Goal: Find specific page/section

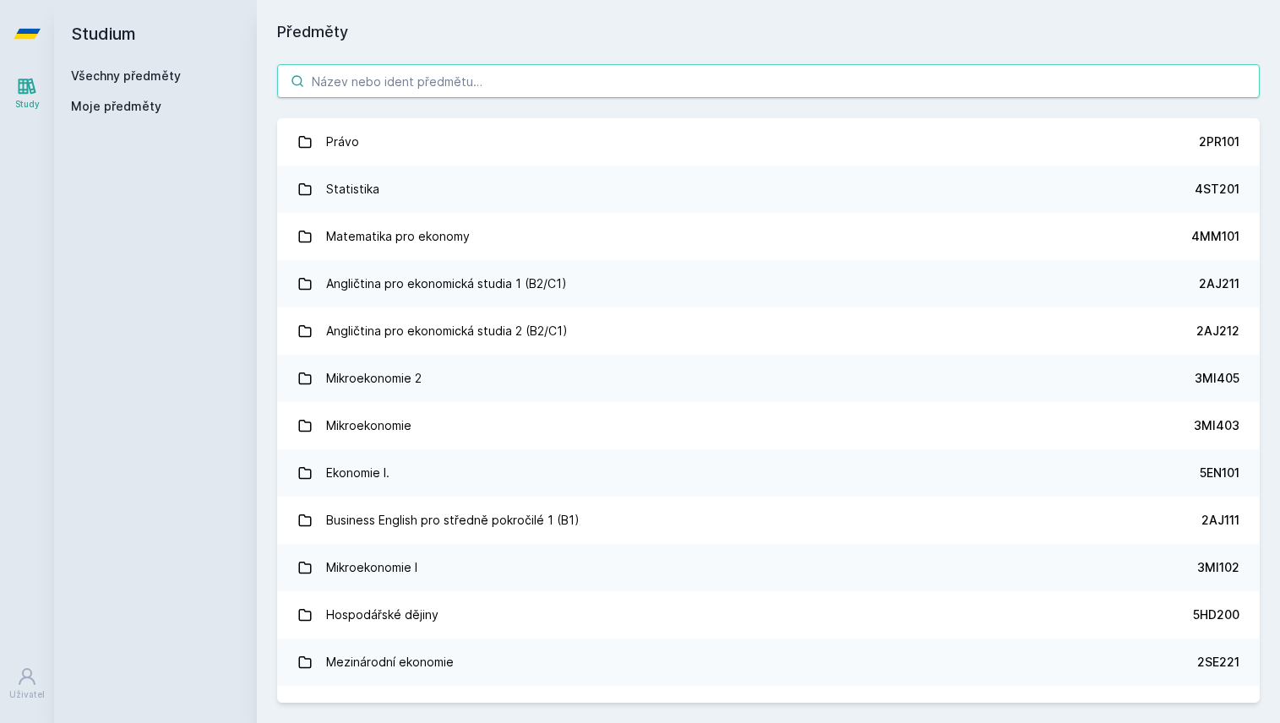
click at [438, 90] on input "search" at bounding box center [768, 81] width 983 height 34
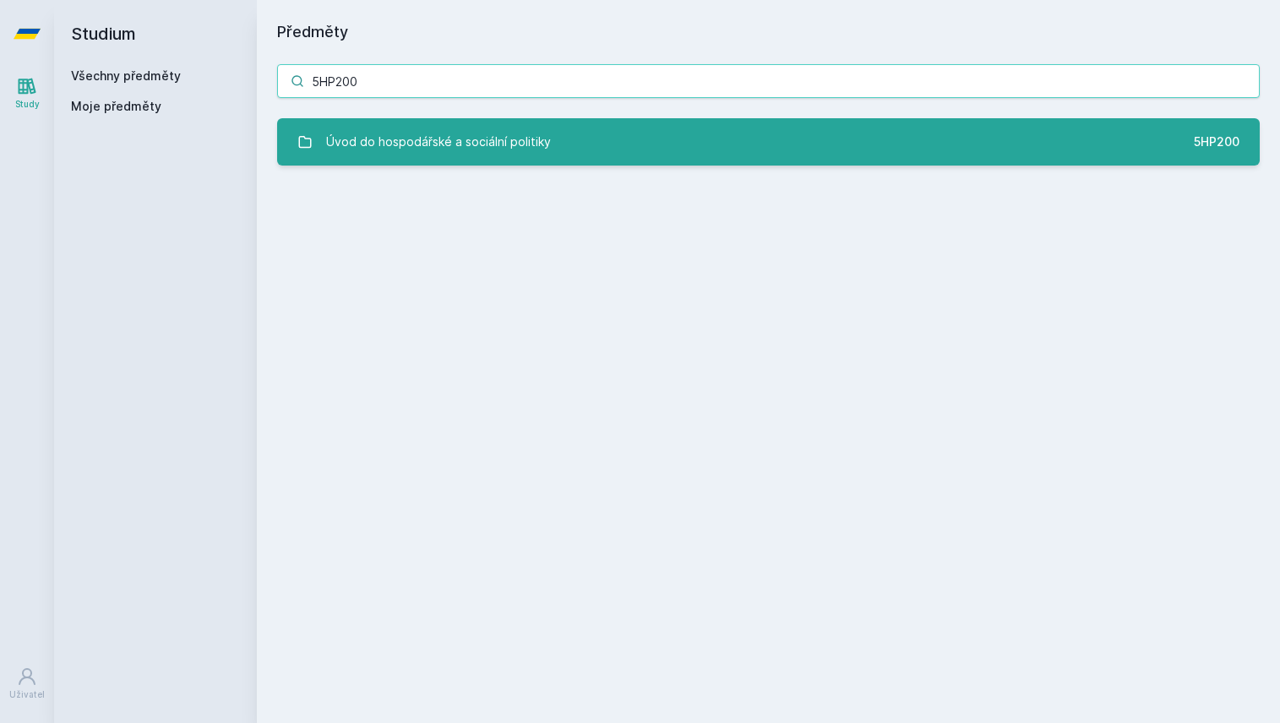
type input "5HP200"
click at [395, 148] on div "Úvod do hospodářské a sociální politiky" at bounding box center [438, 142] width 225 height 34
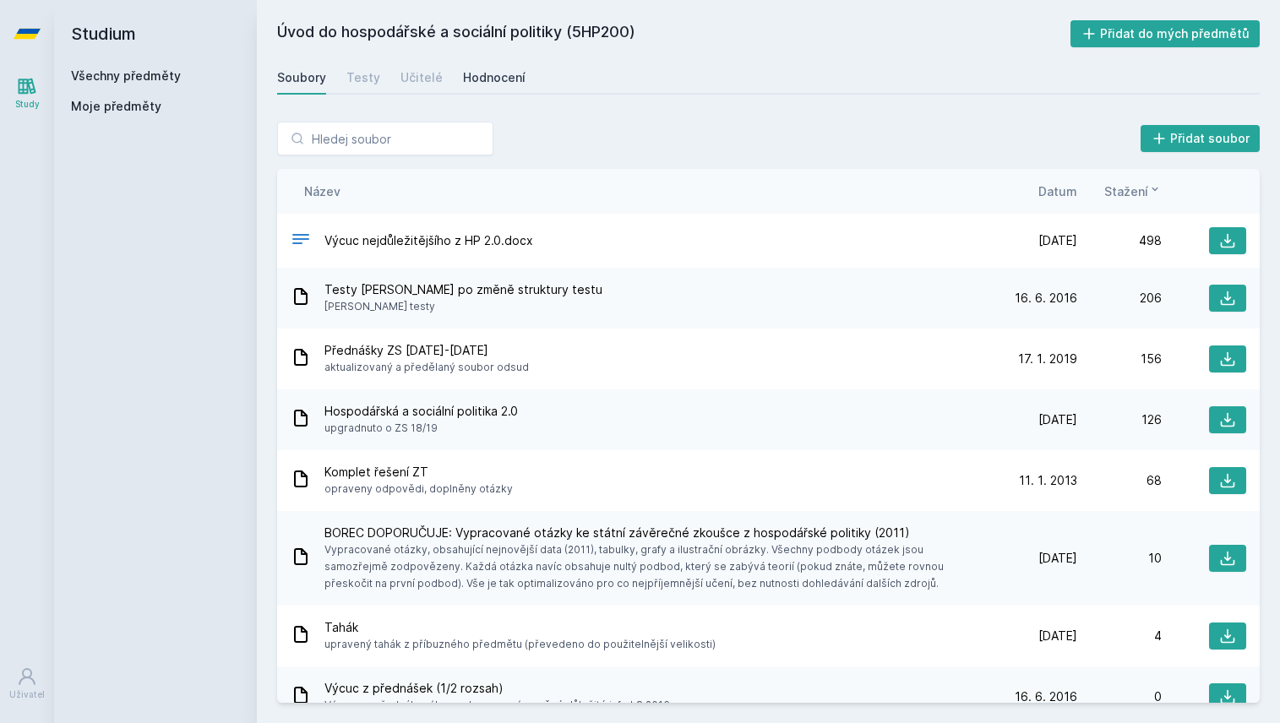
click at [464, 76] on div "Hodnocení" at bounding box center [494, 77] width 63 height 17
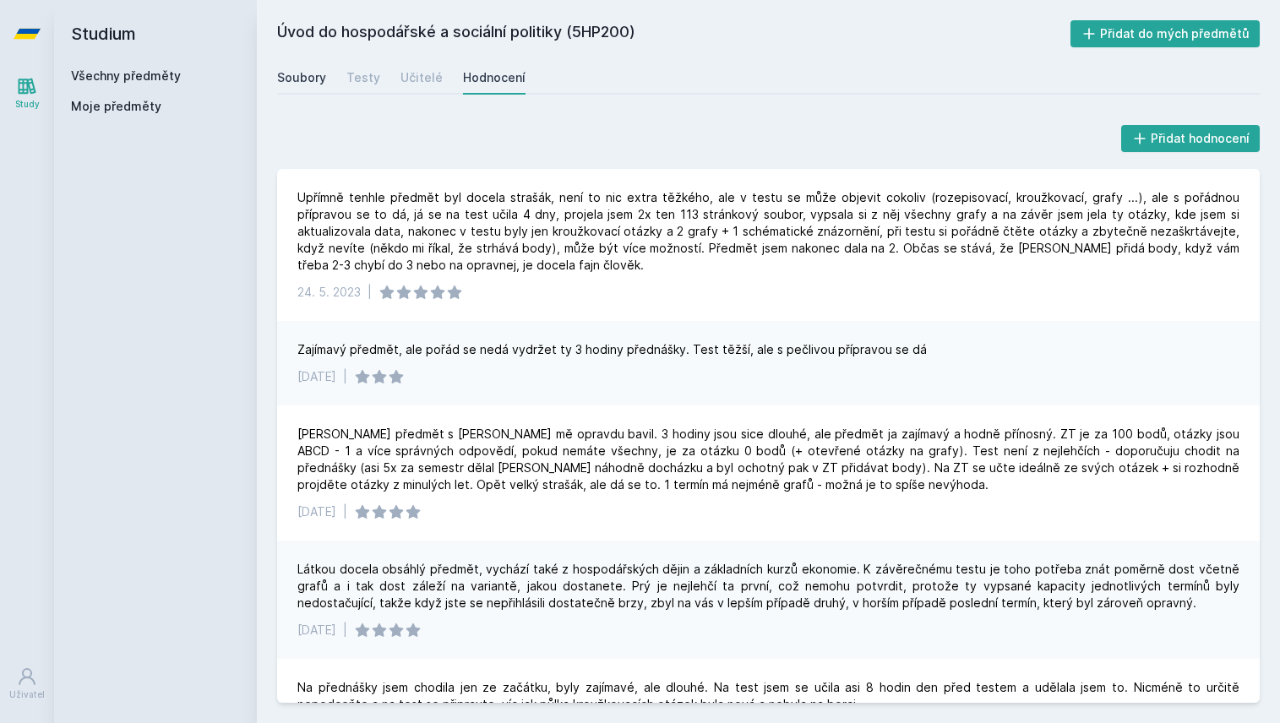
click at [308, 70] on div "Soubory" at bounding box center [301, 77] width 49 height 17
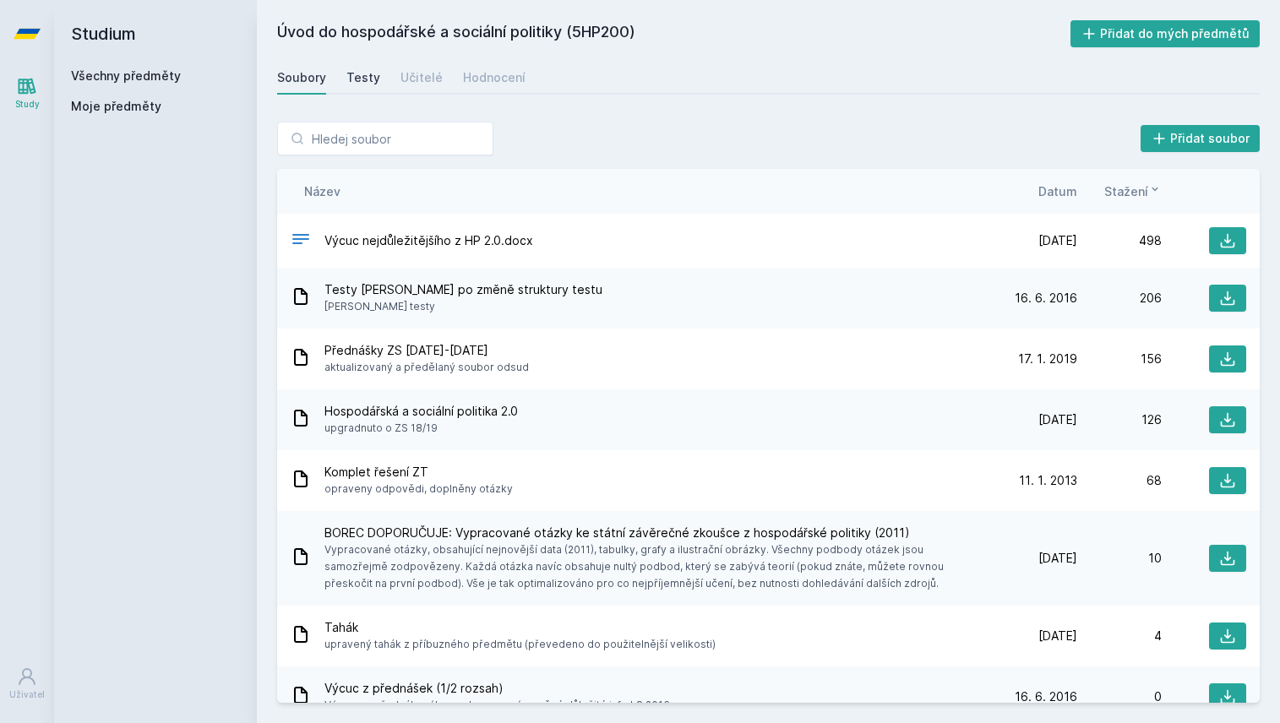
click at [366, 79] on div "Testy" at bounding box center [364, 77] width 34 height 17
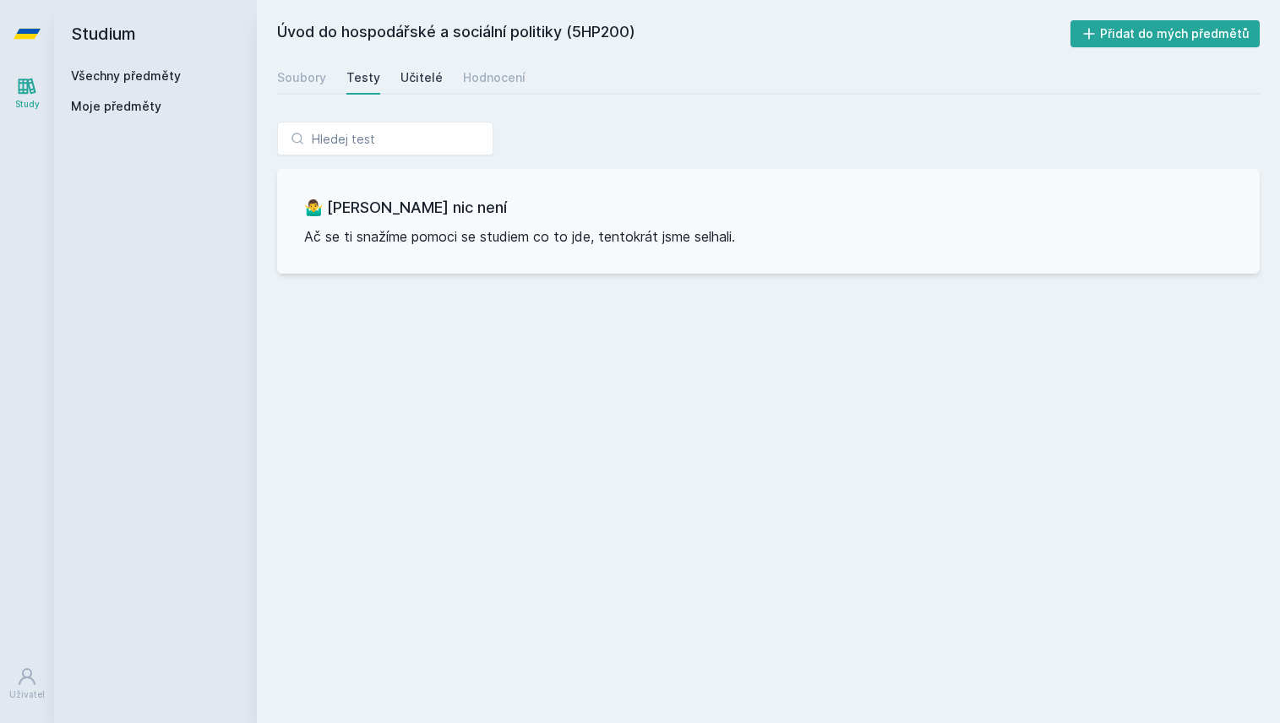
click at [404, 73] on div "Učitelé" at bounding box center [422, 77] width 42 height 17
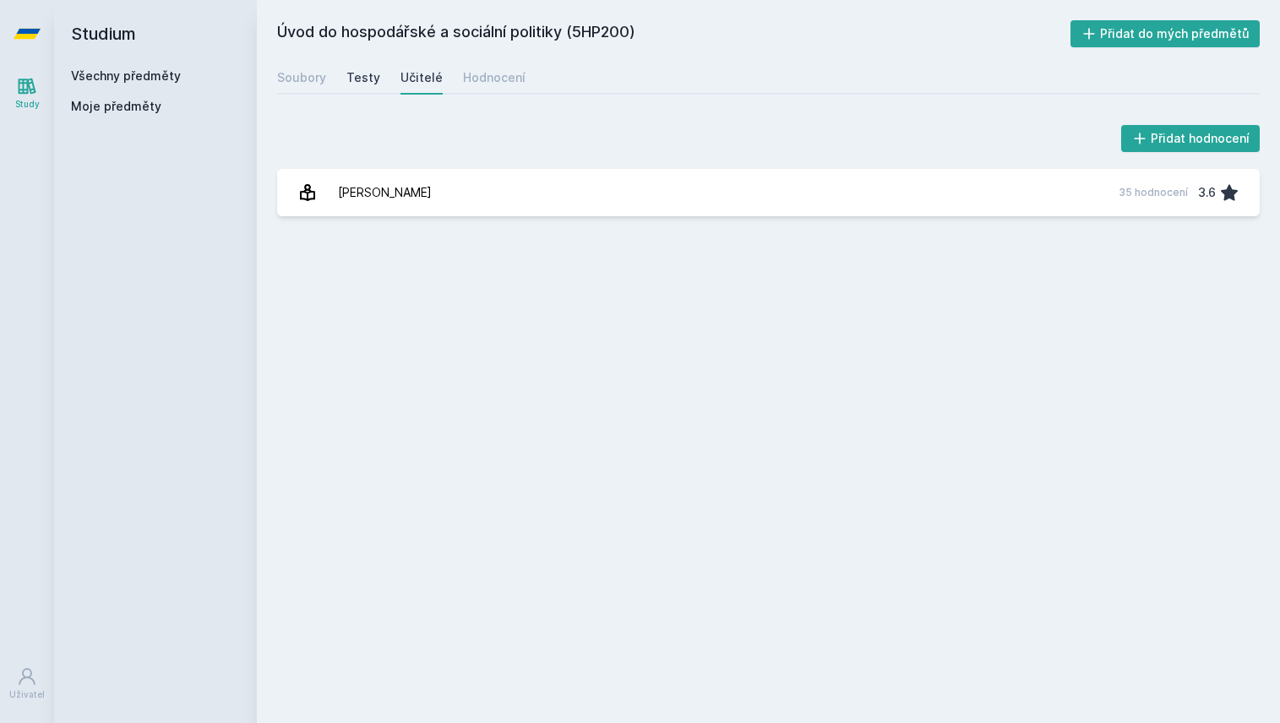
click at [357, 80] on div "Testy" at bounding box center [364, 77] width 34 height 17
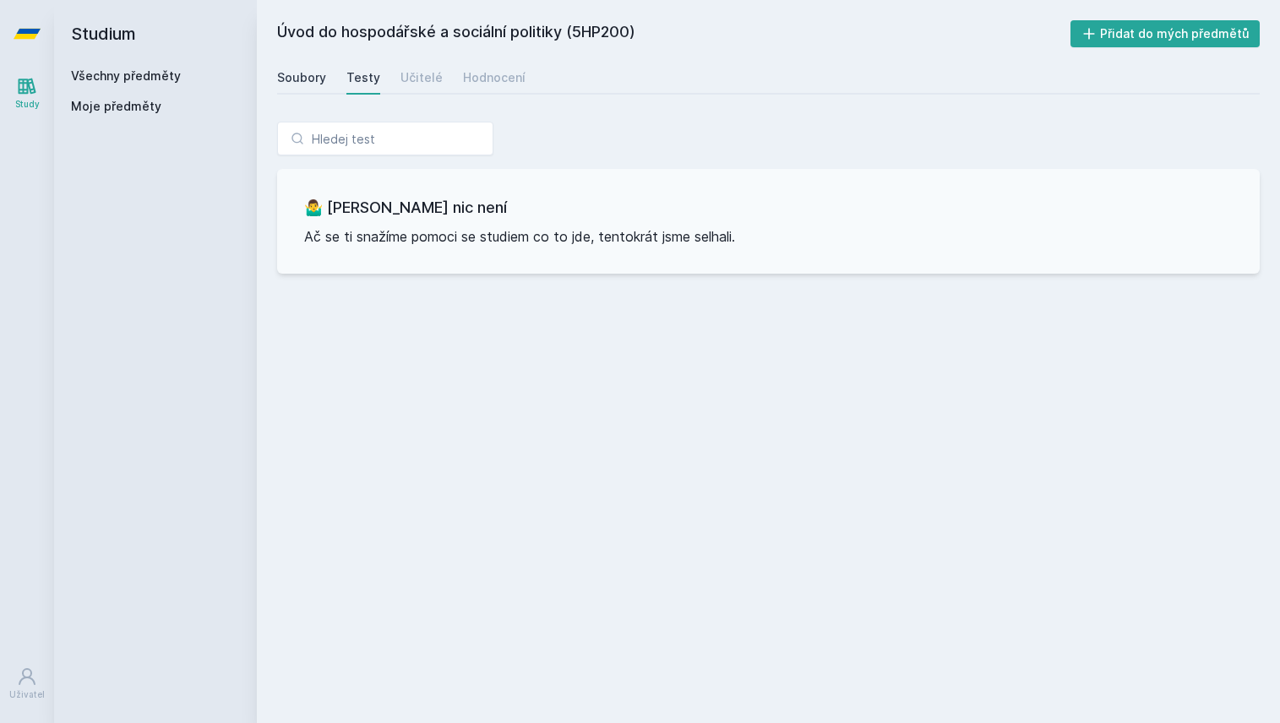
click at [298, 74] on div "Soubory" at bounding box center [301, 77] width 49 height 17
